Goal: Task Accomplishment & Management: Complete application form

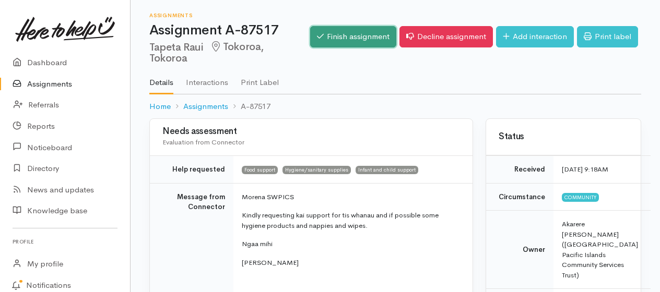
click at [346, 34] on link "Finish assignment" at bounding box center [353, 36] width 86 height 21
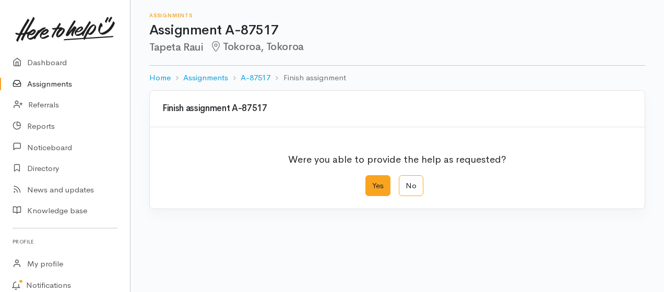
click at [380, 184] on label "Yes" at bounding box center [378, 185] width 25 height 21
click at [372, 182] on input "Yes" at bounding box center [369, 178] width 7 height 7
radio input "true"
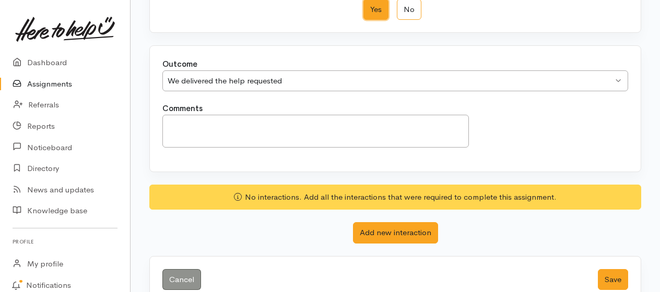
scroll to position [189, 0]
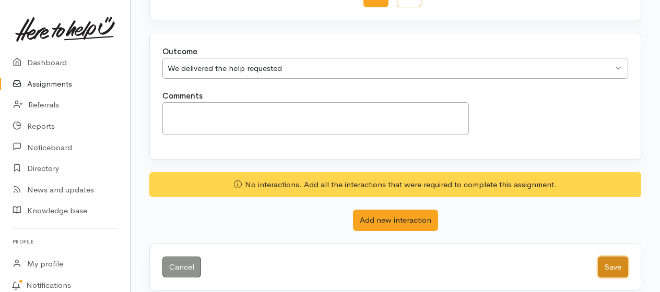
click at [612, 262] on button "Save" at bounding box center [613, 267] width 30 height 21
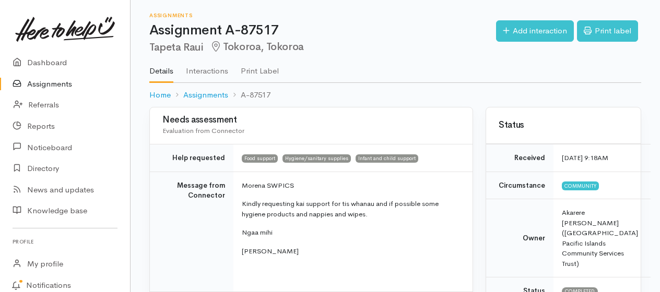
click at [53, 79] on link "Assignments" at bounding box center [65, 84] width 130 height 21
